Goal: Transaction & Acquisition: Purchase product/service

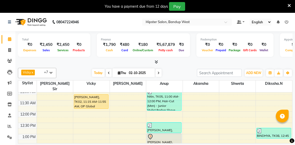
scroll to position [40, 0]
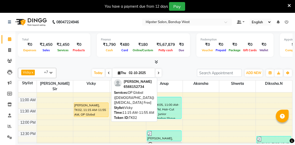
click at [94, 116] on div at bounding box center [91, 117] width 34 height 2
select select "1"
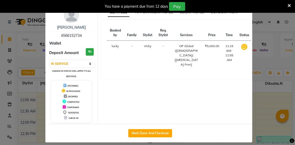
scroll to position [12, 0]
click at [158, 131] on button "Mark Done And Checkout" at bounding box center [150, 133] width 44 height 8
select select "service"
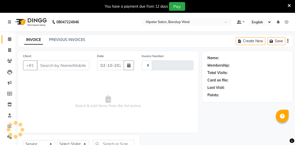
type input "1344"
select select "6746"
type input "6566152734"
select select "52835"
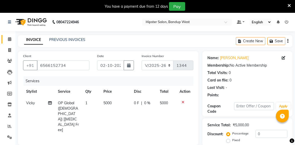
scroll to position [37, 0]
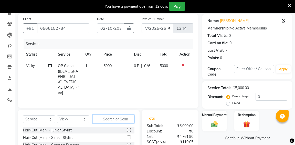
click at [120, 115] on input "text" at bounding box center [113, 119] width 41 height 8
type input "hig"
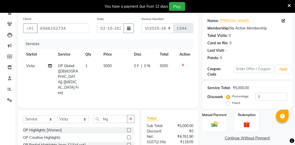
click at [130, 128] on label at bounding box center [129, 130] width 4 height 4
click at [130, 128] on input "checkbox" at bounding box center [128, 129] width 3 height 3
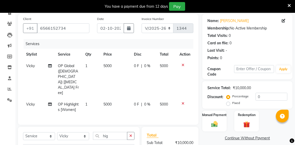
checkbox input "false"
click at [182, 65] on icon at bounding box center [182, 65] width 3 height 4
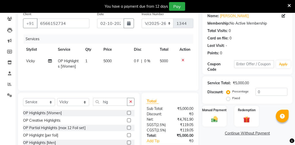
scroll to position [36, 0]
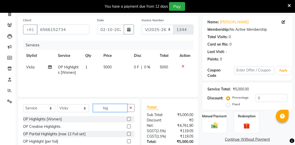
click at [109, 108] on input "hig" at bounding box center [110, 108] width 34 height 8
type input "h"
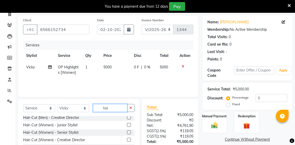
scroll to position [17, 0]
type input "hai"
click at [128, 132] on label at bounding box center [129, 132] width 4 height 4
click at [128, 132] on input "checkbox" at bounding box center [128, 131] width 3 height 3
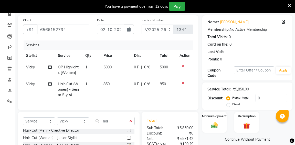
checkbox input "false"
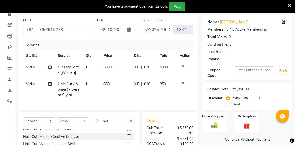
scroll to position [0, 0]
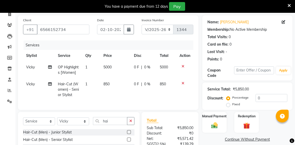
click at [112, 67] on td "5000" at bounding box center [115, 69] width 30 height 17
select select "52835"
click at [111, 69] on span "5000" at bounding box center [107, 67] width 8 height 5
select select "52835"
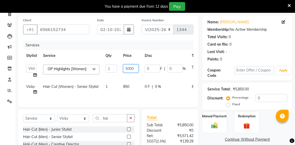
click at [135, 70] on input "5000" at bounding box center [130, 68] width 15 height 8
type input "5"
click at [132, 69] on input "number" at bounding box center [130, 68] width 15 height 8
type input "7650"
click at [186, 102] on div "Client +91 6566152734 Date 02-10-2025 Invoice Number V/2025 V/2025-26 1344 Serv…" at bounding box center [108, 61] width 180 height 92
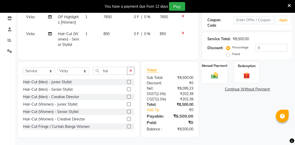
scroll to position [40, 0]
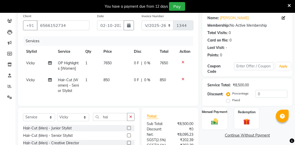
click at [219, 116] on div "Manual Payment" at bounding box center [214, 118] width 25 height 22
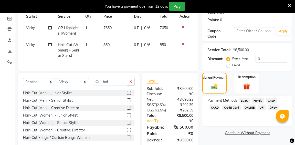
scroll to position [69, 0]
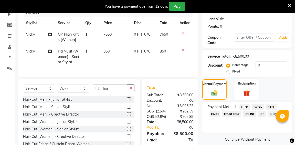
click at [216, 115] on span "CARD" at bounding box center [214, 114] width 11 height 6
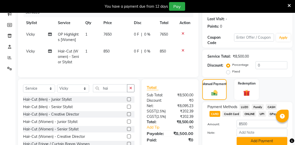
scroll to position [97, 0]
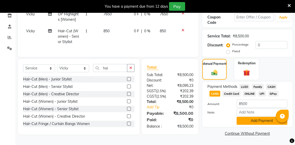
click at [254, 117] on button "Add Payment" at bounding box center [261, 121] width 51 height 8
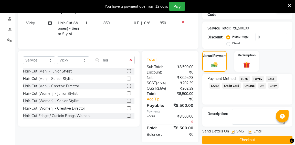
scroll to position [113, 0]
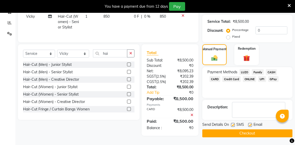
click at [251, 129] on button "Checkout" at bounding box center [247, 133] width 90 height 8
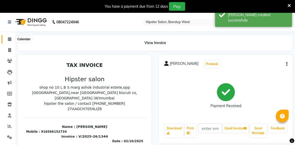
click at [8, 41] on span at bounding box center [9, 39] width 9 height 6
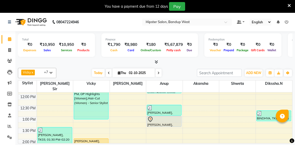
scroll to position [63, 0]
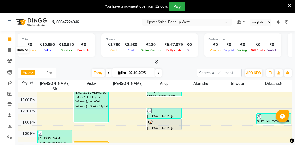
click at [10, 49] on icon at bounding box center [9, 50] width 3 height 4
select select "service"
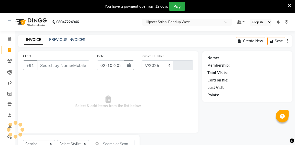
select select "6746"
type input "1345"
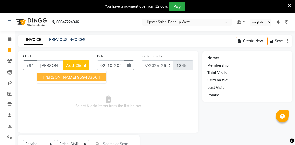
scroll to position [0, 3]
click at [54, 78] on span "Geeta Shetty" at bounding box center [59, 76] width 33 height 5
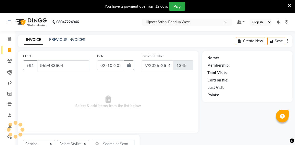
scroll to position [0, 0]
type input "959483604"
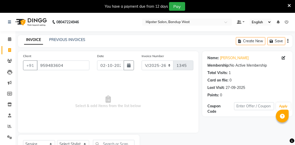
scroll to position [22, 0]
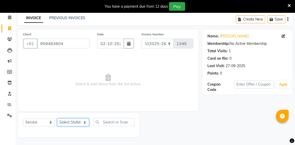
click at [76, 123] on select "Select Stylist aditya [PERSON_NAME] anup [PERSON_NAME] [PERSON_NAME] [PERSON_NA…" at bounding box center [73, 122] width 32 height 8
select select "58202"
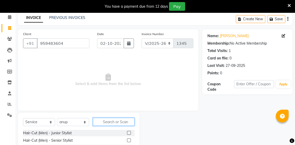
click at [111, 121] on input "text" at bounding box center [113, 122] width 41 height 8
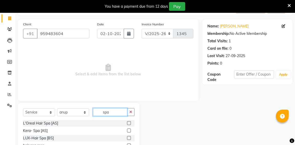
type input "spa"
click at [127, 122] on label at bounding box center [129, 123] width 4 height 4
click at [127, 122] on input "checkbox" at bounding box center [128, 123] width 3 height 3
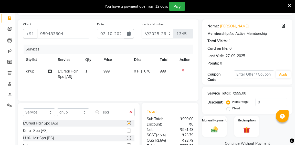
checkbox input "false"
click at [69, 112] on select "Select Stylist aditya [PERSON_NAME] anup [PERSON_NAME] [PERSON_NAME] [PERSON_NA…" at bounding box center [73, 112] width 32 height 8
select select "90902"
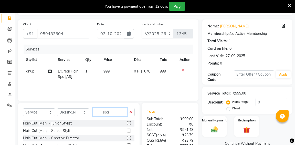
click at [113, 113] on input "spa" at bounding box center [110, 112] width 34 height 8
type input "s"
type input "thr"
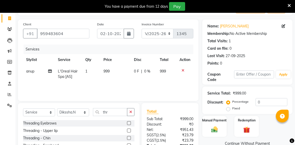
click at [130, 122] on label at bounding box center [129, 123] width 4 height 4
click at [130, 122] on input "checkbox" at bounding box center [128, 123] width 3 height 3
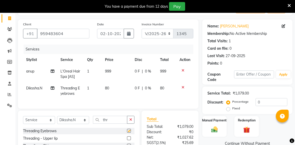
checkbox input "false"
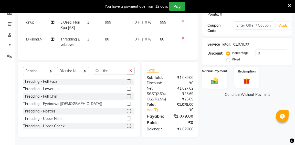
scroll to position [76, 0]
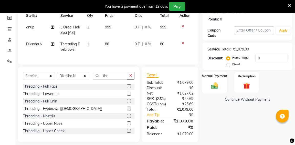
click at [212, 85] on img at bounding box center [214, 85] width 11 height 8
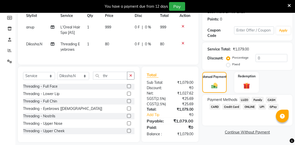
scroll to position [82, 0]
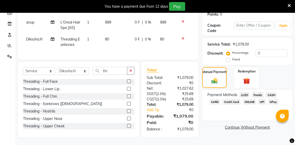
click at [271, 100] on span "GPay" at bounding box center [273, 102] width 10 height 6
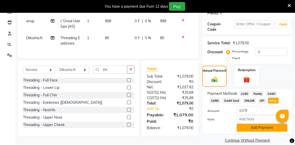
click at [260, 129] on button "Add Payment" at bounding box center [261, 128] width 51 height 8
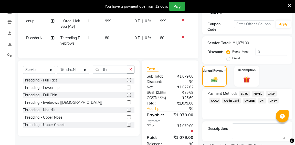
scroll to position [107, 0]
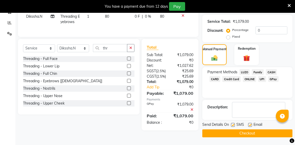
click at [248, 130] on button "Checkout" at bounding box center [247, 133] width 90 height 8
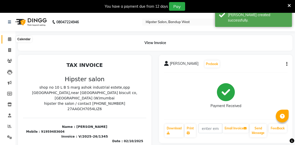
click at [8, 37] on icon at bounding box center [9, 39] width 3 height 4
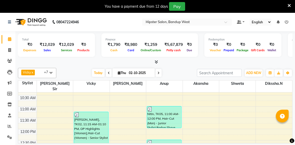
scroll to position [27, 0]
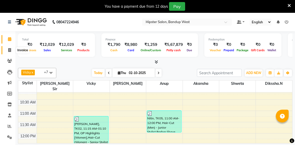
click at [10, 50] on icon at bounding box center [9, 50] width 3 height 4
select select "service"
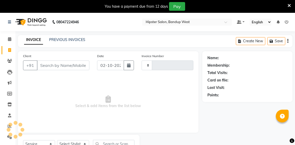
type input "1346"
select select "6746"
click at [56, 64] on input "Client" at bounding box center [63, 65] width 52 height 10
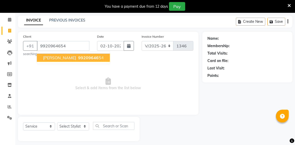
type input "9920964654"
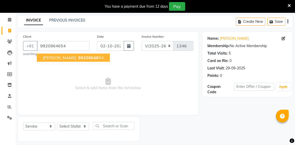
click at [69, 56] on span "vishakh sawant" at bounding box center [59, 57] width 33 height 5
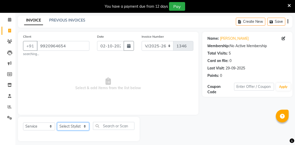
click at [73, 128] on select "Select Stylist aditya [PERSON_NAME] anup [PERSON_NAME] [PERSON_NAME] [PERSON_NA…" at bounding box center [73, 126] width 32 height 8
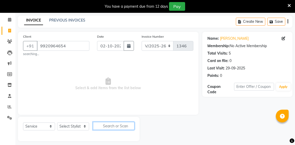
click at [119, 126] on input "text" at bounding box center [113, 126] width 41 height 8
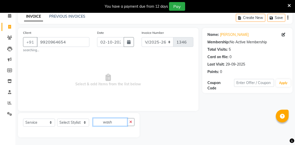
type input "wash"
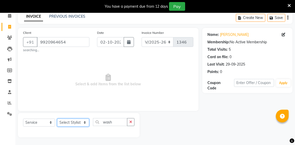
click at [76, 121] on select "Select Stylist aditya [PERSON_NAME] anup [PERSON_NAME] [PERSON_NAME] [PERSON_NA…" at bounding box center [73, 122] width 32 height 8
select select "58202"
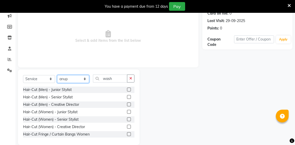
scroll to position [72, 0]
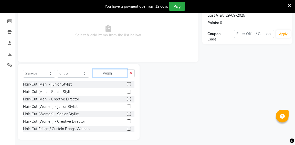
click at [116, 73] on input "wash" at bounding box center [110, 73] width 34 height 8
type input "w"
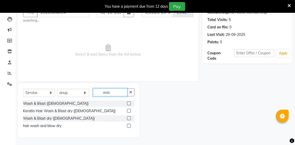
scroll to position [53, 0]
type input "was"
click at [130, 126] on label at bounding box center [129, 126] width 4 height 4
click at [130, 126] on input "checkbox" at bounding box center [128, 125] width 3 height 3
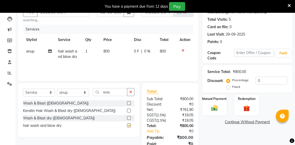
checkbox input "false"
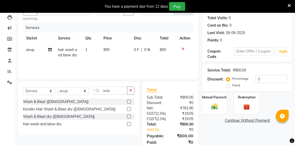
click at [129, 110] on label at bounding box center [129, 109] width 4 height 4
click at [129, 110] on input "checkbox" at bounding box center [128, 108] width 3 height 3
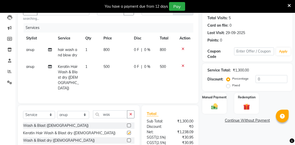
checkbox input "false"
click at [181, 50] on icon at bounding box center [182, 49] width 3 height 4
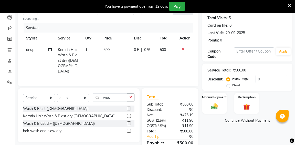
click at [128, 106] on label at bounding box center [129, 108] width 4 height 4
click at [128, 107] on input "checkbox" at bounding box center [128, 108] width 3 height 3
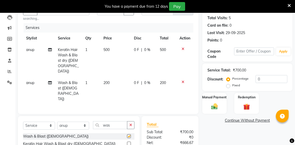
checkbox input "false"
click at [181, 80] on icon at bounding box center [182, 82] width 3 height 4
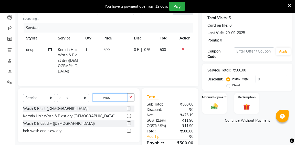
click at [115, 94] on input "was" at bounding box center [110, 97] width 34 height 8
type input "w"
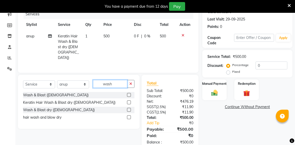
type input "wash"
click at [130, 108] on label at bounding box center [129, 110] width 4 height 4
click at [130, 108] on input "checkbox" at bounding box center [128, 109] width 3 height 3
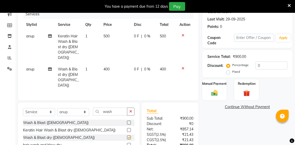
checkbox input "false"
click at [182, 37] on icon at bounding box center [182, 36] width 3 height 4
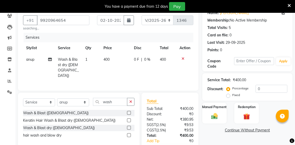
scroll to position [0, 0]
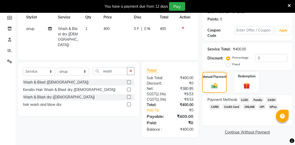
click at [273, 104] on span "GPay" at bounding box center [273, 107] width 10 height 6
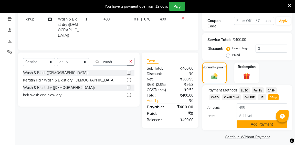
scroll to position [89, 0]
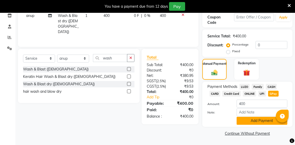
click at [255, 121] on button "Add Payment" at bounding box center [261, 121] width 51 height 8
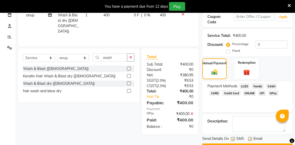
scroll to position [103, 0]
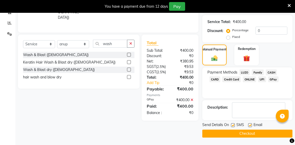
click at [250, 134] on button "Checkout" at bounding box center [247, 133] width 90 height 8
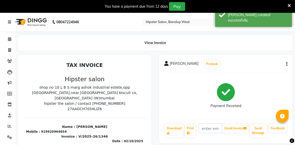
click at [10, 24] on icon at bounding box center [9, 22] width 3 height 4
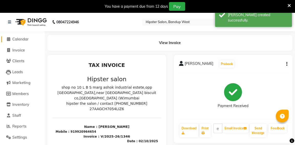
click at [15, 38] on span "Calendar" at bounding box center [20, 39] width 16 height 5
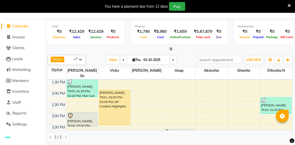
scroll to position [103, 0]
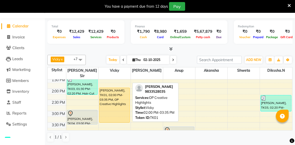
click at [104, 93] on div "[PERSON_NAME], TK01, 02:00 PM-03:35 PM, OP Creative Highlights" at bounding box center [114, 105] width 30 height 35
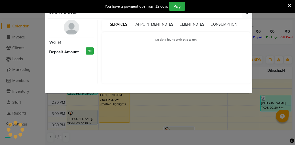
select select "1"
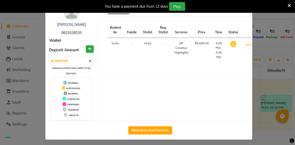
scroll to position [17, 0]
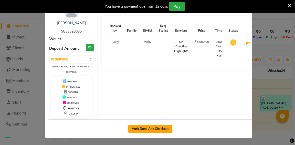
click at [145, 129] on button "Mark Done And Checkout" at bounding box center [150, 129] width 44 height 8
select select "service"
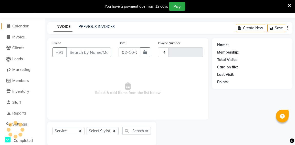
type input "1347"
select select "6746"
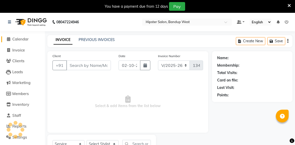
type input "9833528035"
select select "52835"
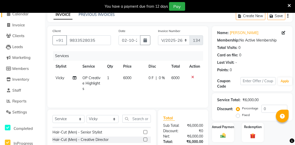
scroll to position [3, 0]
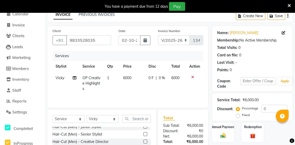
click at [131, 78] on span "6000" at bounding box center [127, 77] width 8 height 5
select select "52835"
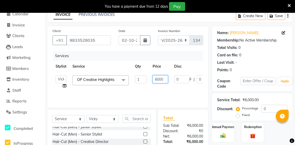
click at [165, 79] on input "6000" at bounding box center [159, 79] width 15 height 8
type input "6"
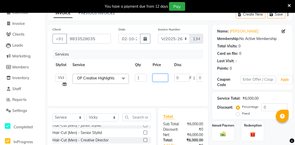
click at [166, 77] on input "number" at bounding box center [159, 78] width 15 height 8
type input "7000"
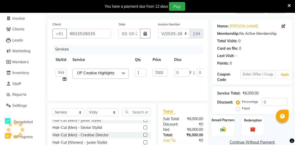
click at [225, 125] on img at bounding box center [222, 128] width 9 height 6
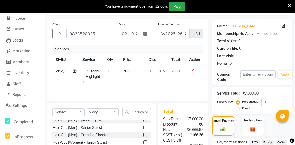
scroll to position [100, 0]
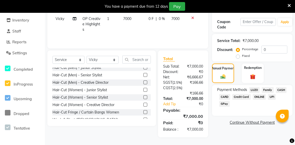
click at [226, 94] on span "CARD" at bounding box center [224, 97] width 11 height 6
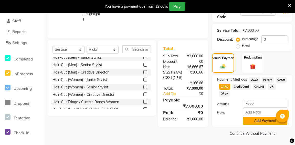
click at [260, 117] on button "Add Payment" at bounding box center [265, 121] width 44 height 8
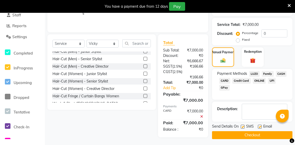
click at [252, 133] on button "Checkout" at bounding box center [252, 135] width 80 height 8
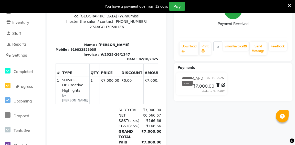
scroll to position [39, 0]
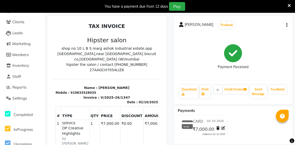
click at [287, 25] on icon "button" at bounding box center [286, 25] width 1 height 0
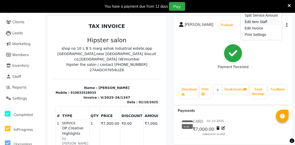
click at [258, 22] on div "Edit Item Staff" at bounding box center [260, 22] width 35 height 6
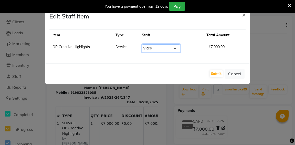
click at [174, 49] on select "Select aditya aishu akansha anup ashik Ayushi bhavin sir Dikssha.N Irshad lucky…" at bounding box center [161, 48] width 38 height 8
select select "58202"
click at [175, 51] on select "Select aditya aishu akansha anup ashik Ayushi bhavin sir Dikssha.N Irshad lucky…" at bounding box center [161, 48] width 38 height 8
click at [215, 72] on button "Submit" at bounding box center [216, 73] width 13 height 7
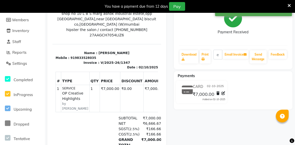
scroll to position [29, 0]
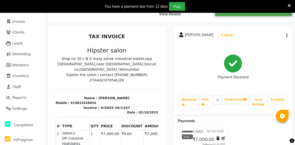
click at [285, 35] on button "button" at bounding box center [285, 35] width 3 height 5
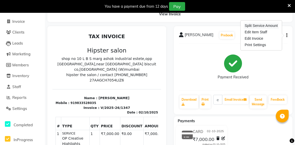
click at [271, 26] on div "Split Service Amount" at bounding box center [260, 26] width 35 height 6
select select "58202"
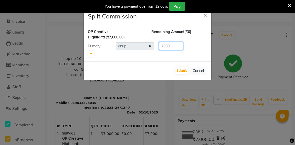
click at [164, 46] on input "7000" at bounding box center [171, 46] width 24 height 8
type input "3000"
click at [181, 71] on button "Submit" at bounding box center [181, 70] width 13 height 7
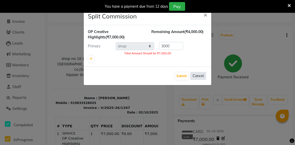
click at [200, 74] on button "Cancel" at bounding box center [198, 76] width 16 height 8
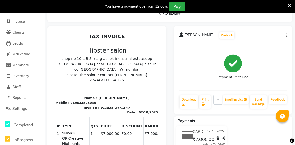
click at [286, 35] on icon "button" at bounding box center [286, 35] width 1 height 0
click at [264, 31] on div "Edit Item Staff" at bounding box center [260, 32] width 35 height 6
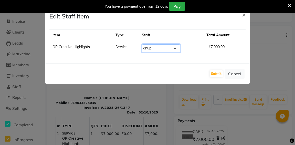
click at [175, 47] on select "Select aditya aishu akansha anup ashik Ayushi bhavin sir Dikssha.N Irshad lucky…" at bounding box center [161, 48] width 38 height 8
select select "52835"
click at [218, 76] on button "Submit" at bounding box center [216, 73] width 13 height 7
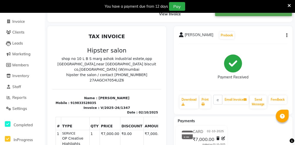
click at [286, 36] on icon "button" at bounding box center [286, 35] width 1 height 0
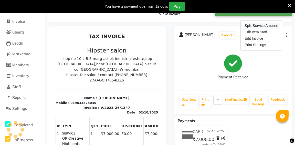
click at [273, 26] on div "Split Service Amount" at bounding box center [260, 26] width 35 height 6
select select "52835"
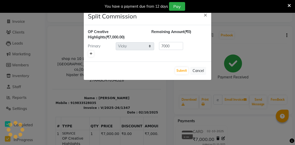
click at [91, 53] on icon at bounding box center [91, 53] width 3 height 3
type input "3500"
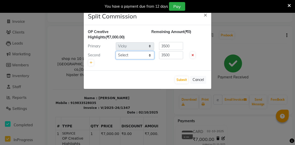
click at [133, 53] on select "Select aditya aishu akansha anup ashik Ayushi bhavin sir Dikssha.N Irshad lucky…" at bounding box center [135, 55] width 38 height 8
select select "58202"
click at [165, 55] on input "3500" at bounding box center [171, 55] width 24 height 8
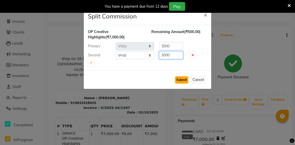
type input "3000"
click at [179, 79] on button "Submit" at bounding box center [181, 79] width 13 height 7
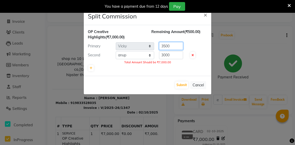
click at [163, 46] on input "3500" at bounding box center [171, 46] width 24 height 8
click at [163, 46] on input "500" at bounding box center [171, 46] width 24 height 8
type input "4000"
click at [180, 85] on button "Submit" at bounding box center [181, 84] width 13 height 7
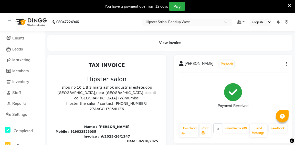
scroll to position [34, 0]
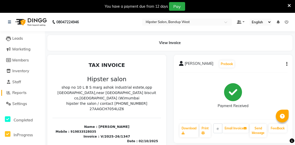
click at [23, 94] on span "Reports" at bounding box center [19, 92] width 14 height 5
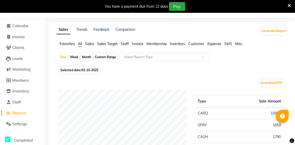
scroll to position [13, 0]
click at [124, 44] on span "Staff" at bounding box center [124, 44] width 8 height 5
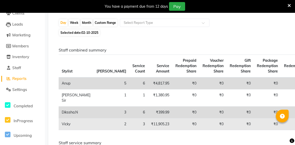
scroll to position [41, 0]
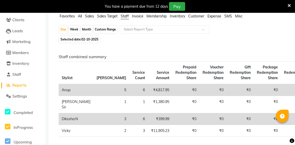
click at [76, 39] on span "Selected date: 02-10-2025" at bounding box center [79, 39] width 40 height 6
select select "10"
select select "2025"
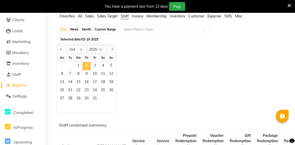
click at [87, 65] on span "2" at bounding box center [86, 66] width 8 height 8
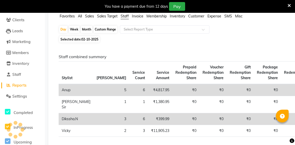
click at [156, 60] on div "Staff combined summary Stylist Bill Count Service Count Service Amount Prepaid …" at bounding box center [171, 97] width 233 height 86
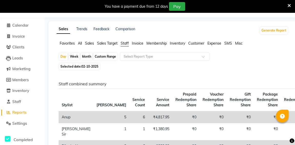
scroll to position [16, 0]
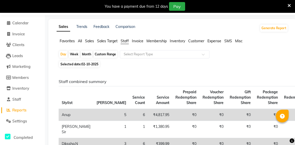
click at [90, 65] on span "02-10-2025" at bounding box center [89, 64] width 17 height 4
select select "10"
select select "2025"
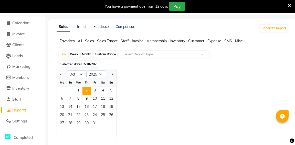
click at [107, 52] on div "Custom Range" at bounding box center [105, 54] width 24 height 7
select select "10"
select select "2025"
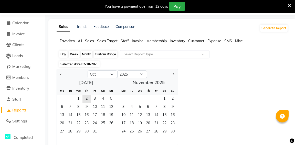
click at [107, 52] on div "Custom Range" at bounding box center [105, 54] width 24 height 7
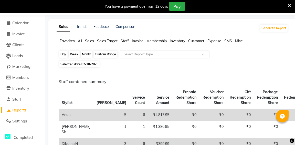
click at [107, 52] on div "Custom Range" at bounding box center [105, 54] width 24 height 7
select select "10"
select select "2025"
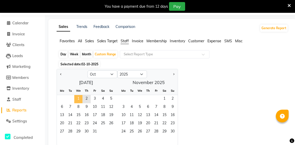
click at [80, 97] on span "1" at bounding box center [78, 99] width 8 height 8
click at [89, 95] on span "2" at bounding box center [86, 99] width 8 height 8
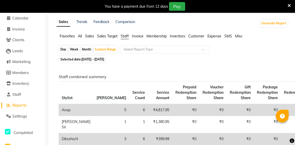
scroll to position [0, 0]
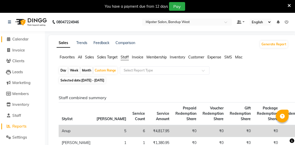
click at [25, 41] on span "Calendar" at bounding box center [20, 39] width 16 height 5
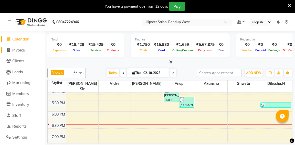
click at [24, 48] on span "Invoice" at bounding box center [18, 50] width 13 height 5
select select "service"
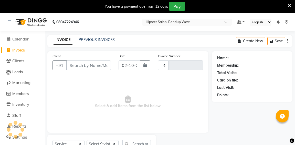
type input "1348"
select select "6746"
click at [94, 39] on link "PREVIOUS INVOICES" at bounding box center [97, 39] width 36 height 5
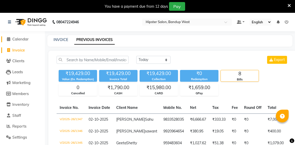
click at [24, 41] on span "Calendar" at bounding box center [20, 39] width 16 height 5
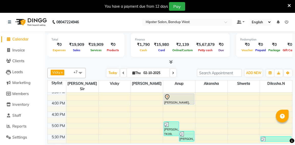
scroll to position [133, 0]
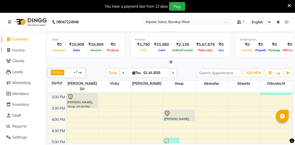
click at [19, 50] on span "Invoice" at bounding box center [18, 50] width 13 height 5
select select "service"
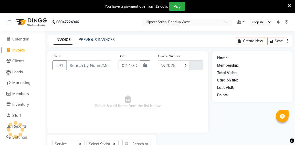
select select "6746"
type input "1349"
click at [93, 39] on link "PREVIOUS INVOICES" at bounding box center [97, 39] width 36 height 5
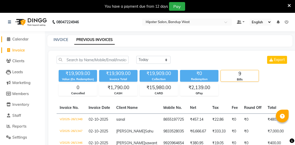
click at [24, 39] on span "Calendar" at bounding box center [20, 39] width 16 height 5
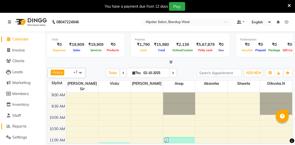
click at [8, 126] on icon at bounding box center [9, 126] width 4 height 4
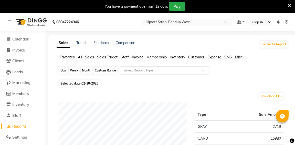
click at [63, 70] on div "Day" at bounding box center [63, 70] width 8 height 7
select select "10"
select select "2025"
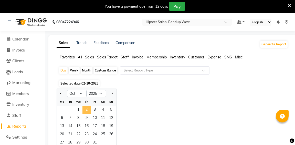
click at [88, 109] on span "2" at bounding box center [86, 110] width 8 height 8
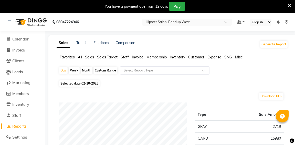
click at [124, 56] on span "Staff" at bounding box center [124, 57] width 8 height 5
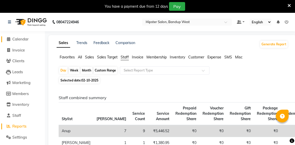
click at [8, 37] on icon at bounding box center [8, 39] width 3 height 4
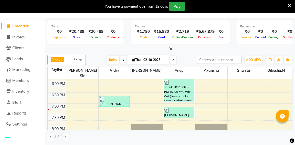
scroll to position [200, 0]
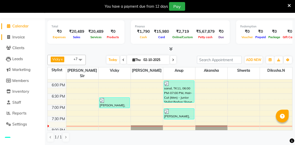
click at [21, 36] on span "Invoice" at bounding box center [18, 37] width 13 height 5
select select "service"
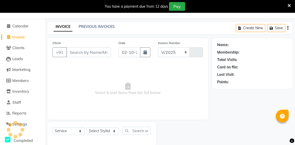
select select "6746"
type input "1350"
click at [14, 27] on span "Calendar" at bounding box center [20, 26] width 16 height 5
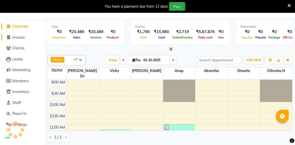
click at [19, 39] on span "Invoice" at bounding box center [18, 37] width 13 height 5
select select "service"
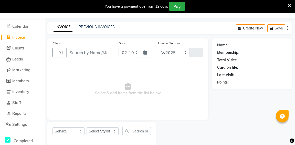
select select "6746"
type input "1350"
click at [101, 25] on link "PREVIOUS INVOICES" at bounding box center [97, 27] width 36 height 5
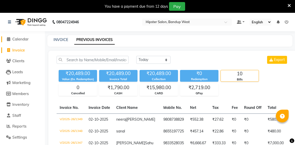
click at [8, 39] on icon at bounding box center [8, 39] width 3 height 4
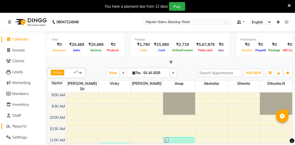
click at [8, 125] on icon at bounding box center [9, 126] width 4 height 4
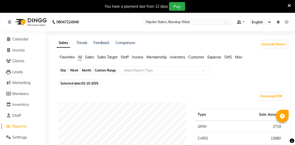
click at [65, 71] on div "Day" at bounding box center [63, 70] width 8 height 7
select select "10"
select select "2025"
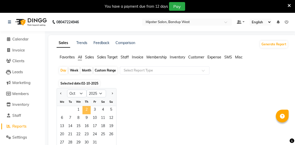
click at [85, 111] on span "2" at bounding box center [86, 110] width 8 height 8
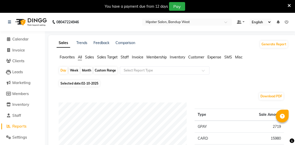
click at [123, 57] on span "Staff" at bounding box center [124, 57] width 8 height 5
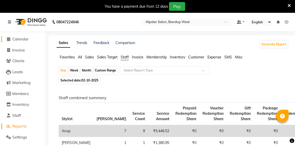
click at [8, 40] on icon at bounding box center [8, 39] width 3 height 4
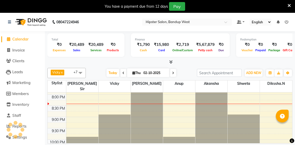
scroll to position [246, 0]
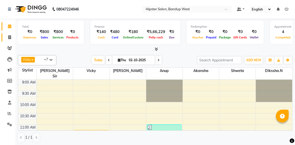
click at [8, 37] on icon at bounding box center [9, 37] width 3 height 4
select select "service"
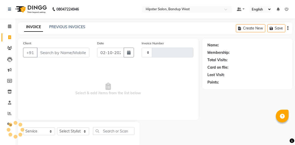
type input "1348"
select select "6746"
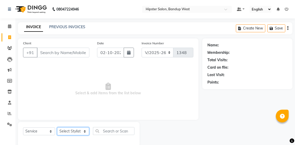
click at [80, 132] on select "Select Stylist aditya [PERSON_NAME] anup [PERSON_NAME] [PERSON_NAME] [PERSON_NA…" at bounding box center [73, 131] width 32 height 8
select select "58202"
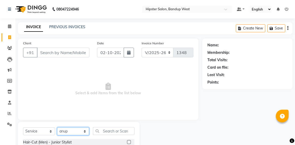
scroll to position [14, 0]
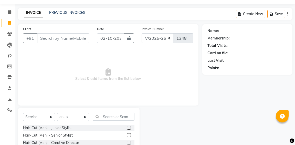
click at [129, 127] on label at bounding box center [129, 128] width 4 height 4
click at [129, 127] on input "checkbox" at bounding box center [128, 127] width 3 height 3
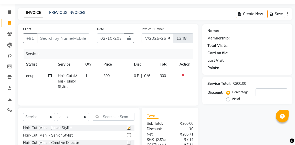
checkbox input "false"
click at [126, 115] on input "text" at bounding box center [113, 117] width 41 height 8
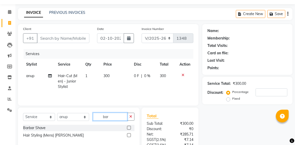
type input "bar"
click at [128, 128] on label at bounding box center [129, 128] width 4 height 4
click at [128, 128] on input "checkbox" at bounding box center [128, 127] width 3 height 3
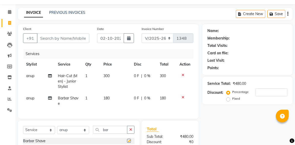
checkbox input "false"
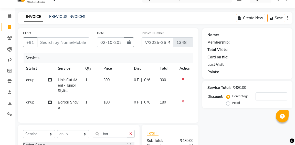
scroll to position [7, 0]
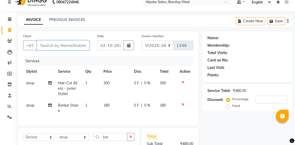
click at [84, 46] on input "Client" at bounding box center [63, 45] width 52 height 10
type input "8"
type input "0"
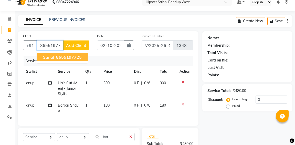
click at [61, 58] on span "86551977" at bounding box center [66, 56] width 20 height 5
type input "8655197725"
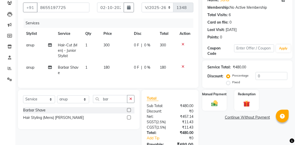
scroll to position [47, 0]
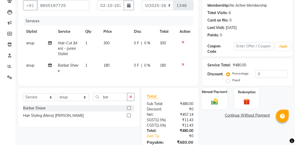
click at [218, 99] on img at bounding box center [214, 101] width 11 height 8
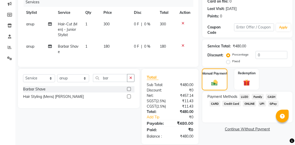
scroll to position [70, 0]
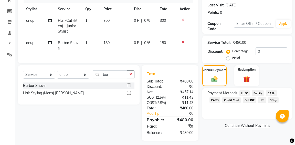
click at [274, 101] on span "GPay" at bounding box center [273, 100] width 10 height 6
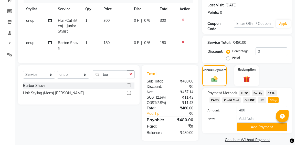
scroll to position [84, 0]
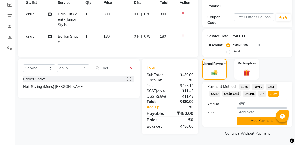
click at [255, 117] on button "Add Payment" at bounding box center [261, 121] width 51 height 8
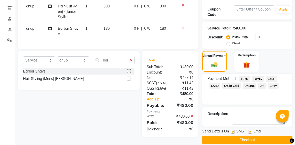
scroll to position [94, 0]
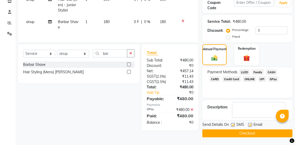
click at [247, 129] on button "Checkout" at bounding box center [247, 133] width 90 height 8
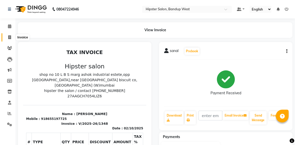
click at [11, 39] on icon at bounding box center [9, 37] width 3 height 4
select select "service"
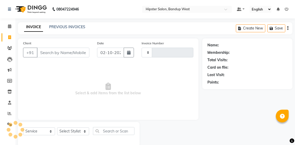
scroll to position [9, 0]
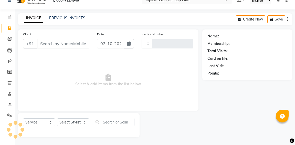
type input "1349"
select select "6746"
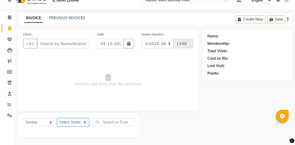
click at [80, 122] on select "Select Stylist aditya [PERSON_NAME] anup [PERSON_NAME] [PERSON_NAME] [PERSON_NA…" at bounding box center [73, 122] width 32 height 8
select select "52835"
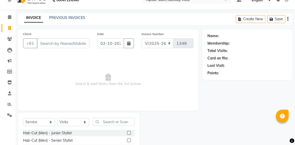
click at [129, 141] on label at bounding box center [129, 140] width 4 height 4
click at [129, 141] on input "checkbox" at bounding box center [128, 140] width 3 height 3
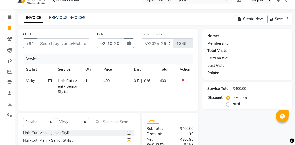
checkbox input "false"
click at [83, 123] on select "Select Stylist aditya [PERSON_NAME] anup [PERSON_NAME] [PERSON_NAME] [PERSON_NA…" at bounding box center [73, 122] width 32 height 8
select select "58202"
click at [105, 120] on input "text" at bounding box center [113, 122] width 41 height 8
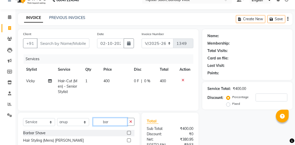
type input "bar"
click at [129, 133] on label at bounding box center [129, 133] width 4 height 4
click at [129, 133] on input "checkbox" at bounding box center [128, 132] width 3 height 3
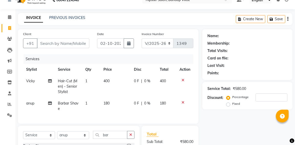
checkbox input "false"
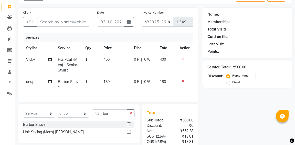
scroll to position [0, 0]
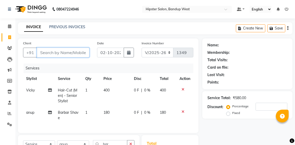
click at [76, 52] on input "Client" at bounding box center [63, 53] width 52 height 10
type input "9"
type input "0"
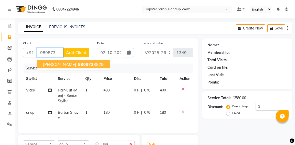
click at [69, 65] on span "[PERSON_NAME]" at bounding box center [59, 64] width 33 height 5
type input "9808738829"
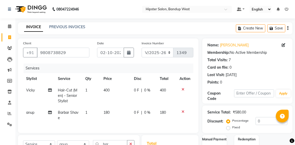
scroll to position [49, 0]
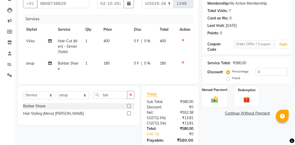
click at [213, 93] on div "Manual Payment" at bounding box center [214, 96] width 25 height 22
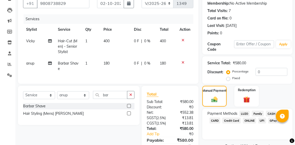
click at [274, 122] on span "GPay" at bounding box center [273, 120] width 10 height 6
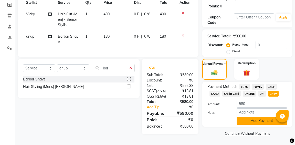
click at [259, 117] on button "Add Payment" at bounding box center [261, 121] width 51 height 8
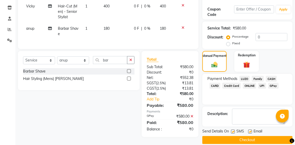
scroll to position [94, 0]
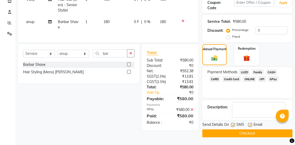
click at [247, 129] on button "Checkout" at bounding box center [247, 133] width 90 height 8
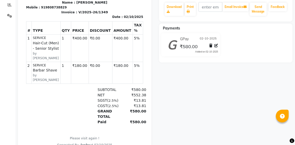
scroll to position [110, 0]
